Goal: Information Seeking & Learning: Learn about a topic

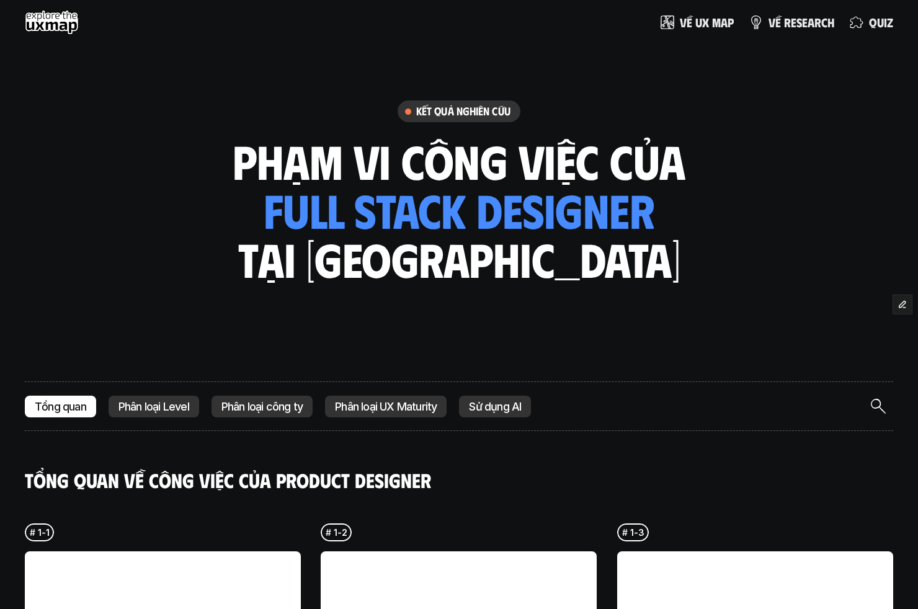
scroll to position [246, 0]
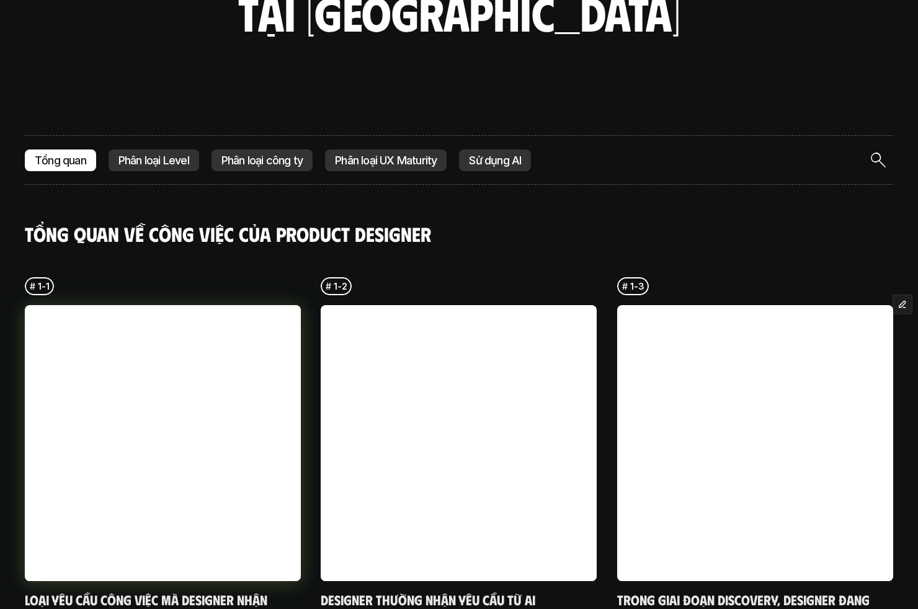
click at [249, 477] on div at bounding box center [163, 443] width 276 height 276
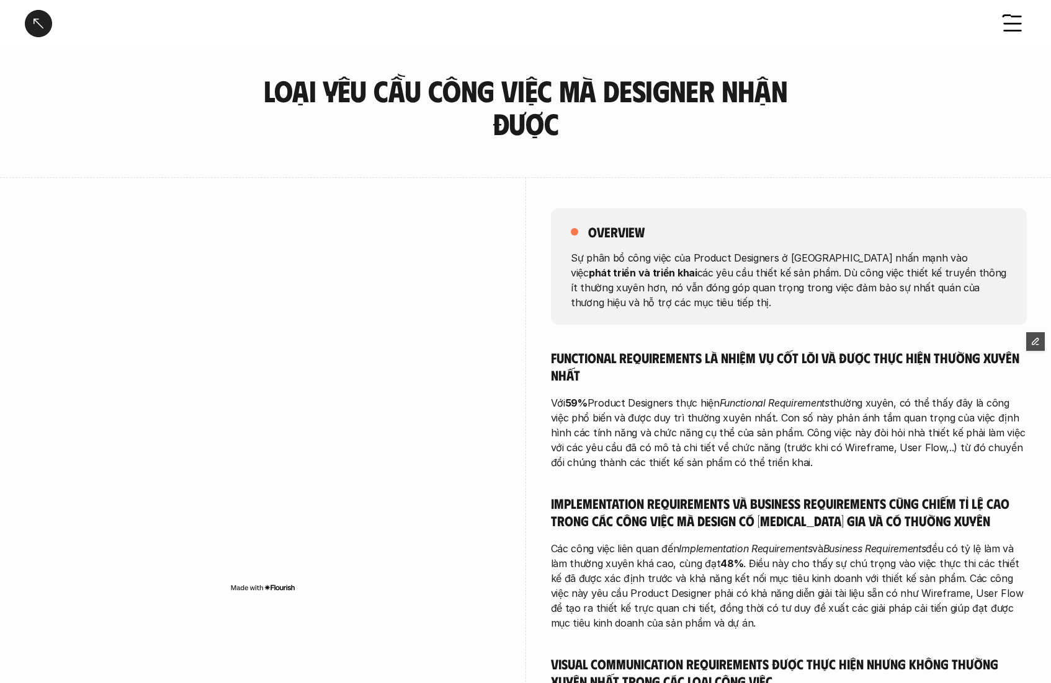
click at [1000, 22] on div at bounding box center [1011, 23] width 27 height 27
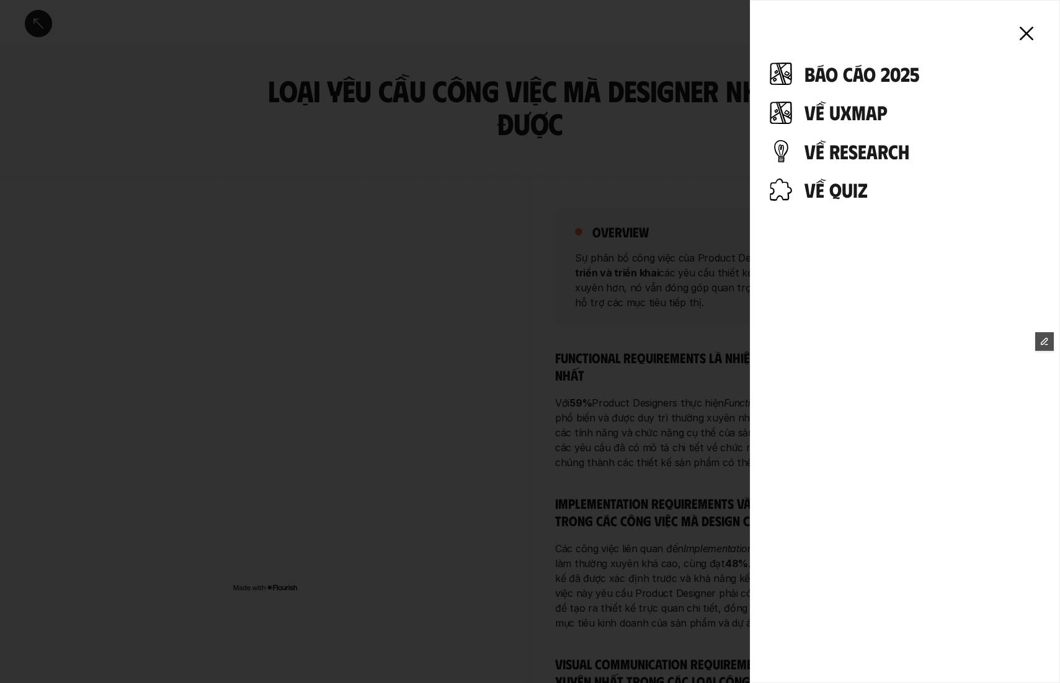
click at [869, 81] on h4 "báo cáo 2025" at bounding box center [922, 74] width 236 height 24
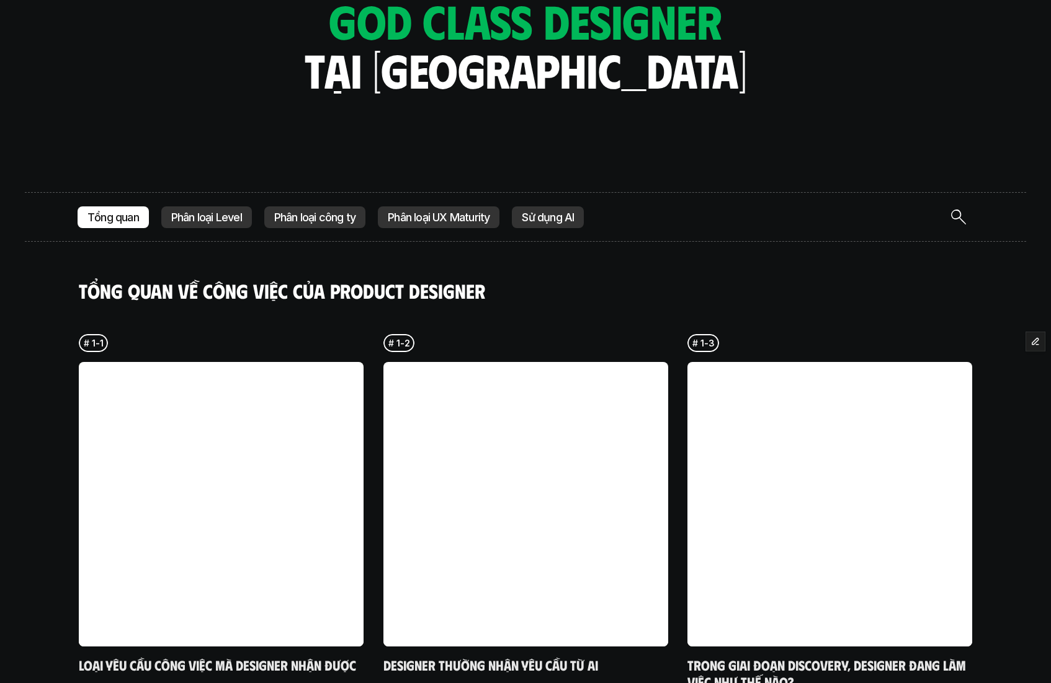
scroll to position [120, 0]
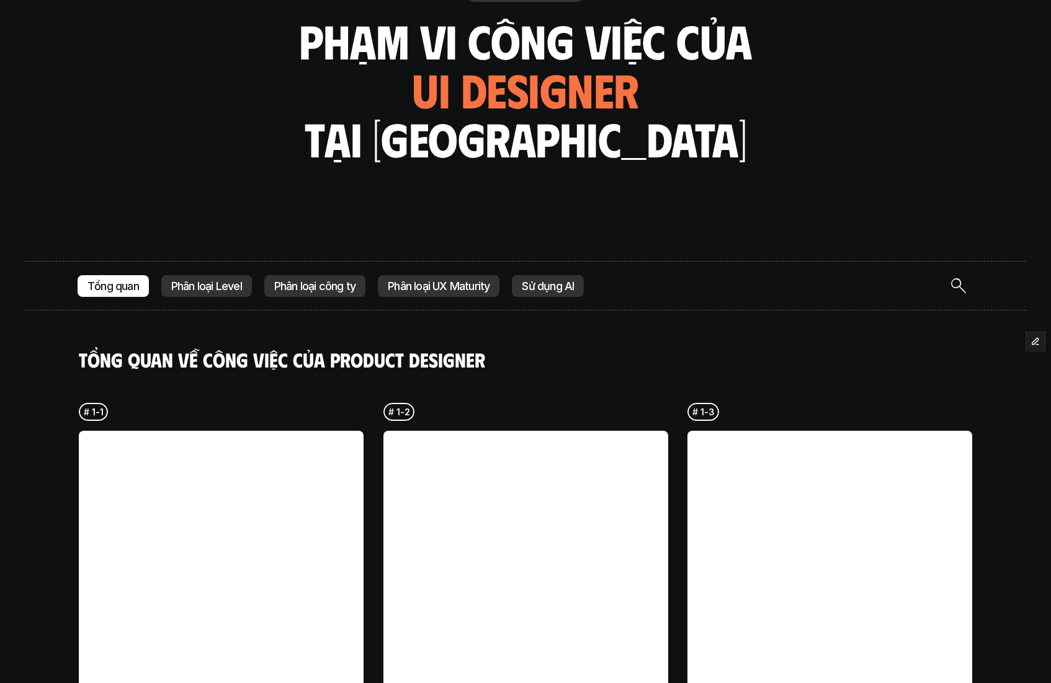
click at [326, 290] on p "Phân loại công ty" at bounding box center [314, 286] width 81 height 12
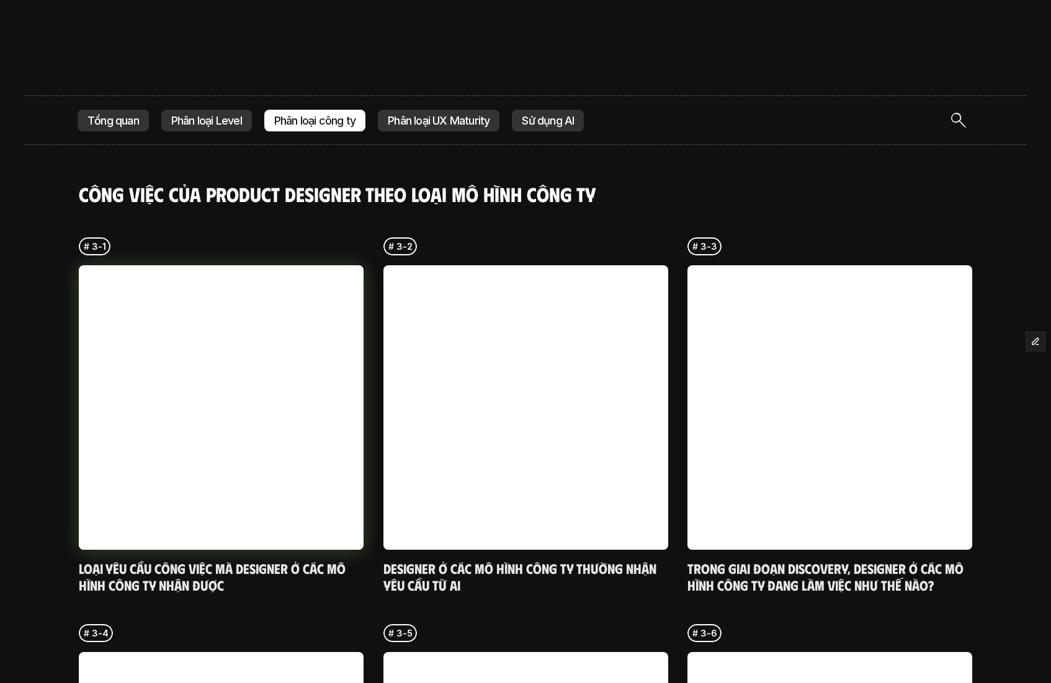
scroll to position [301, 0]
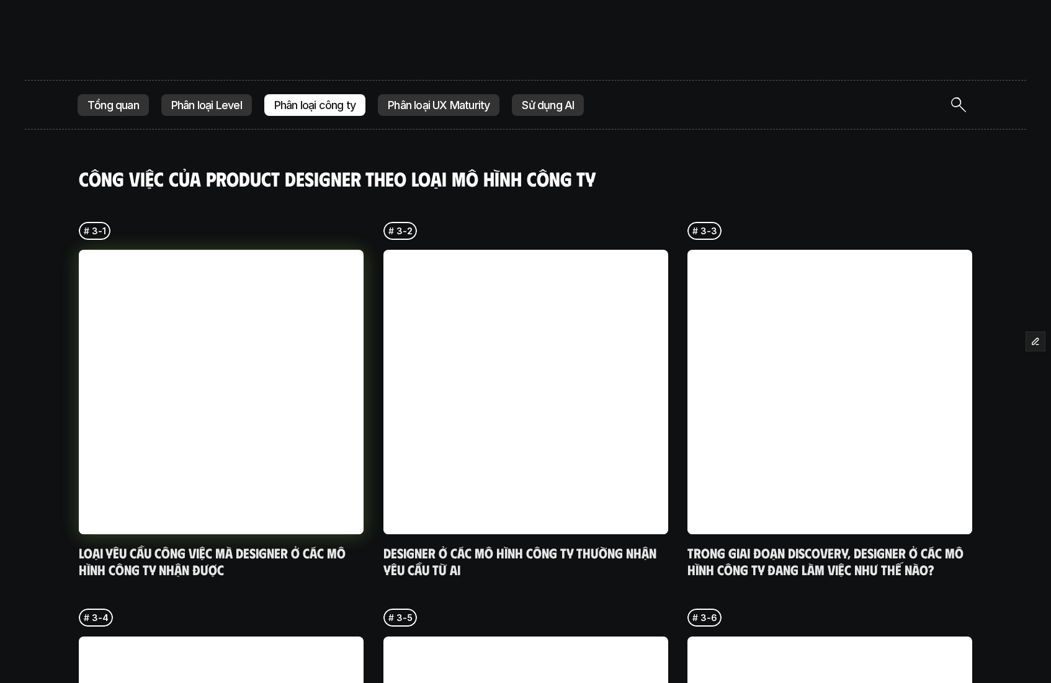
click at [296, 482] on div at bounding box center [221, 392] width 285 height 285
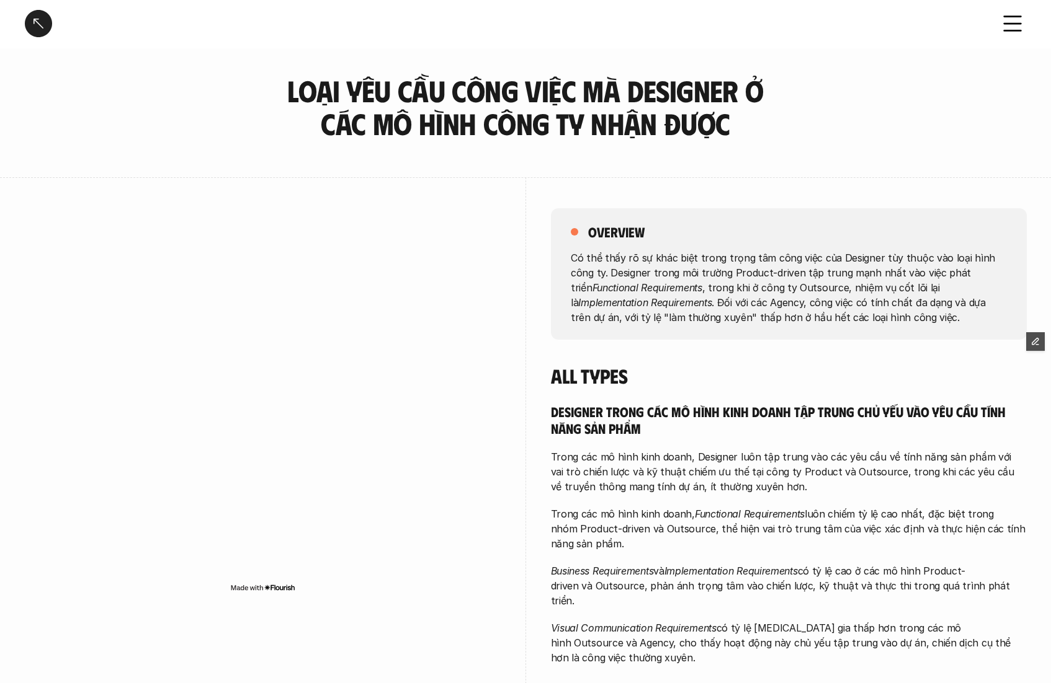
click at [47, 30] on div at bounding box center [38, 23] width 27 height 27
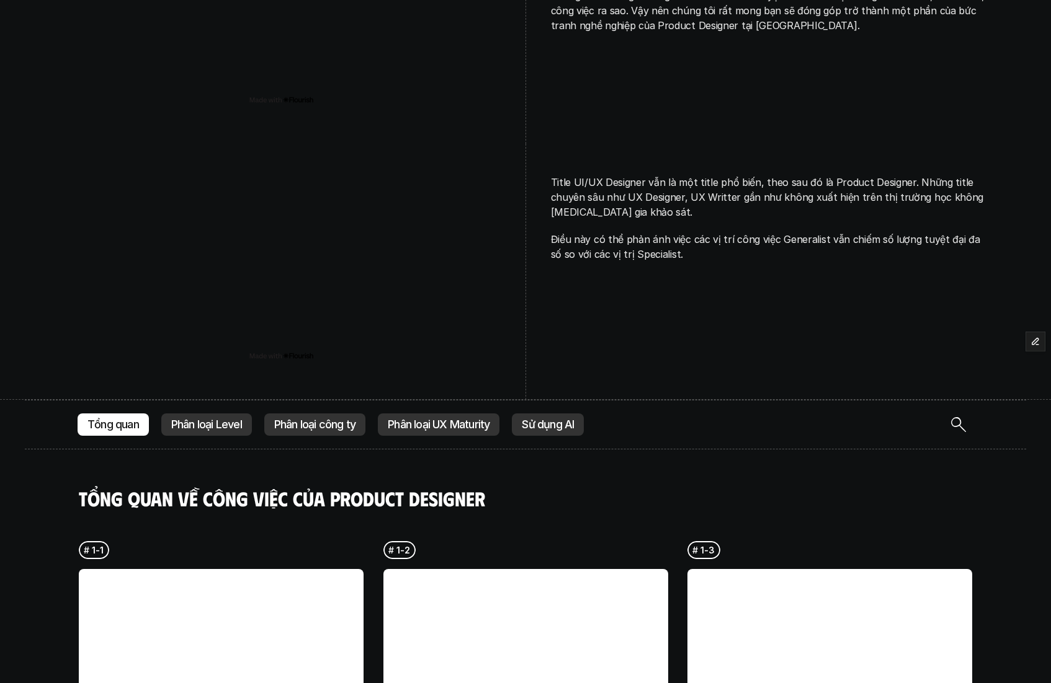
scroll to position [1405, 0]
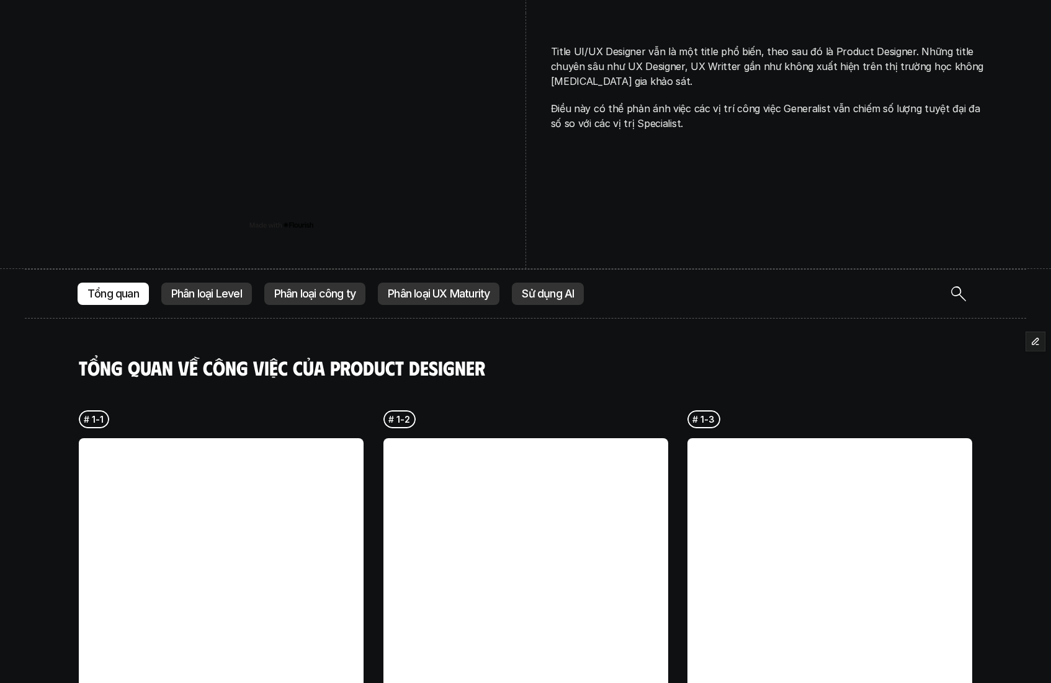
click at [230, 288] on p "Phân loại Level" at bounding box center [206, 294] width 71 height 12
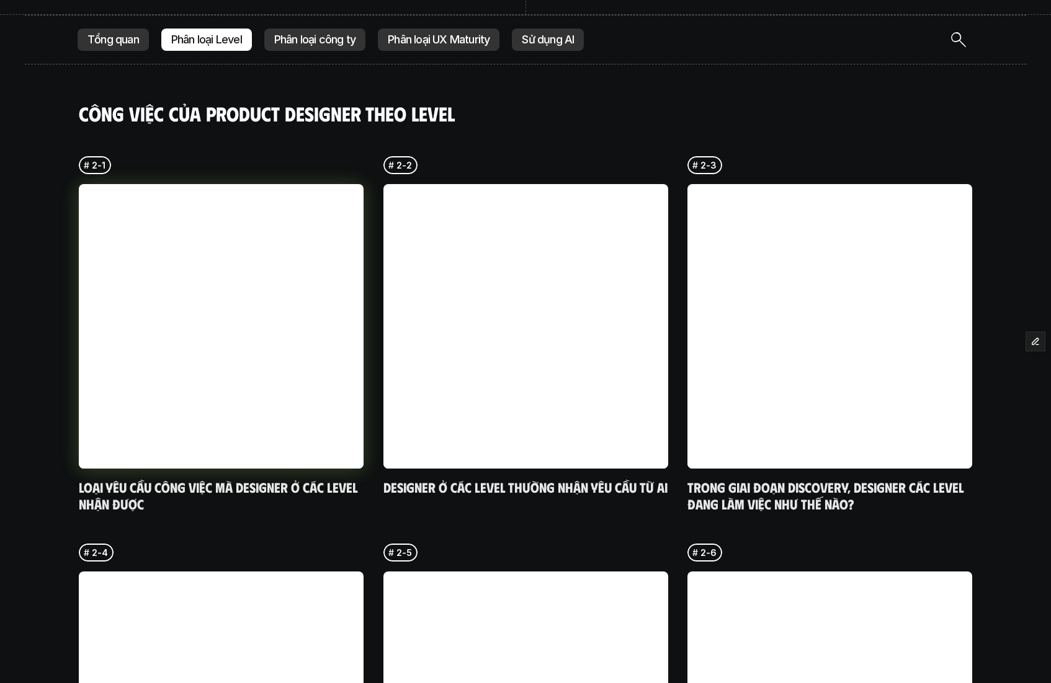
scroll to position [1701, 0]
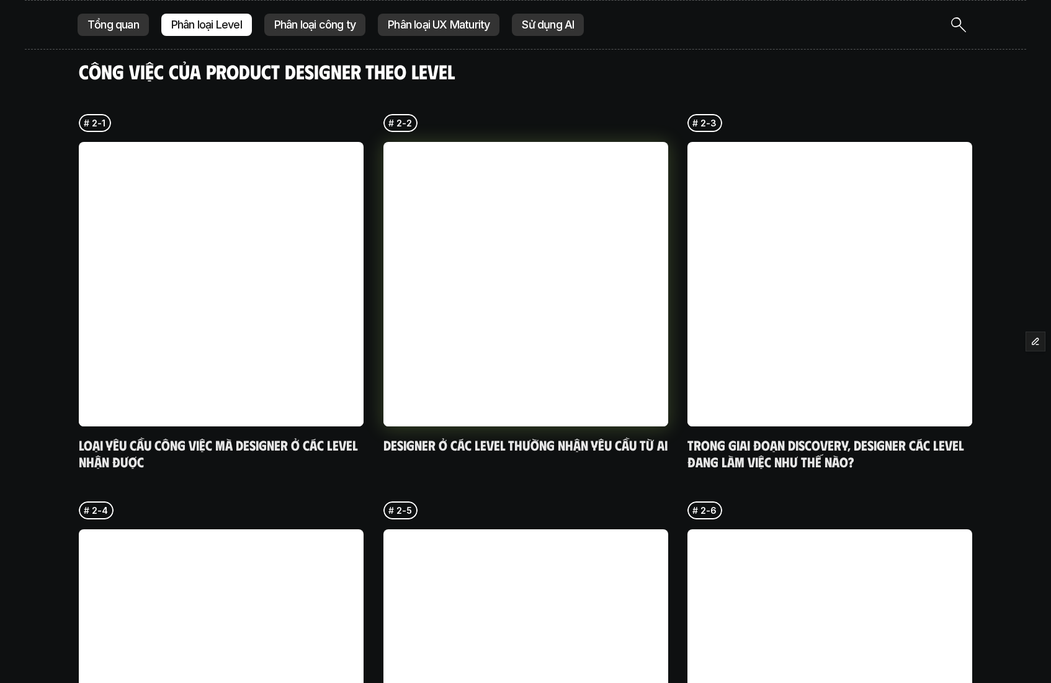
click at [455, 383] on div at bounding box center [525, 284] width 285 height 285
